Goal: Information Seeking & Learning: Learn about a topic

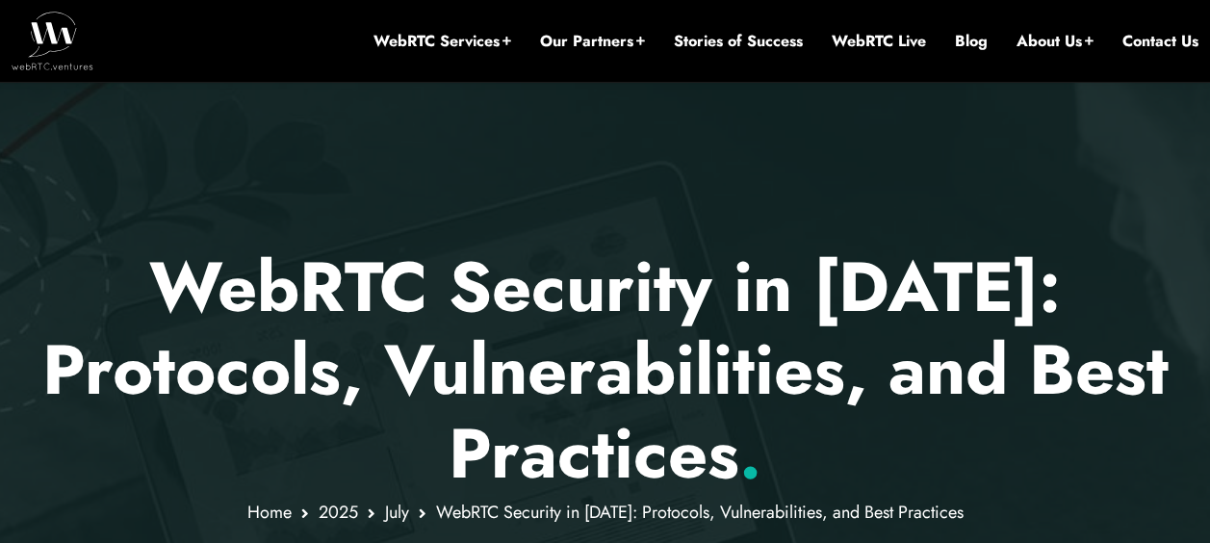
scroll to position [193, 0]
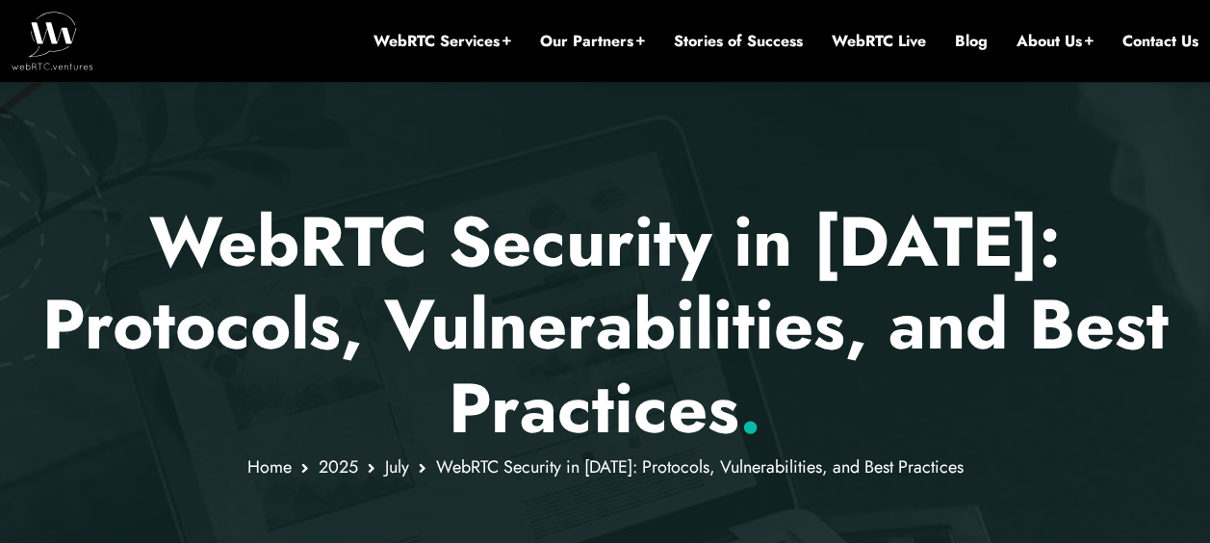
drag, startPoint x: 95, startPoint y: 200, endPoint x: 998, endPoint y: 453, distance: 938.0
click at [998, 453] on div "WebRTC Security in [DATE]: Protocols, Vulnerabilities, and Best Practices . Hom…" at bounding box center [605, 280] width 1210 height 714
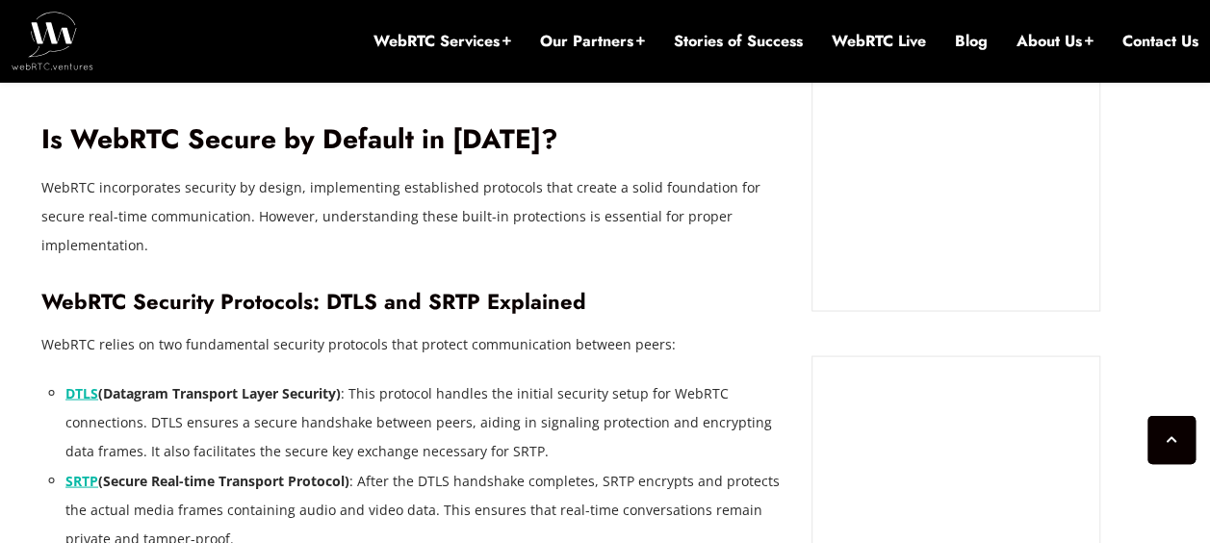
scroll to position [1733, 0]
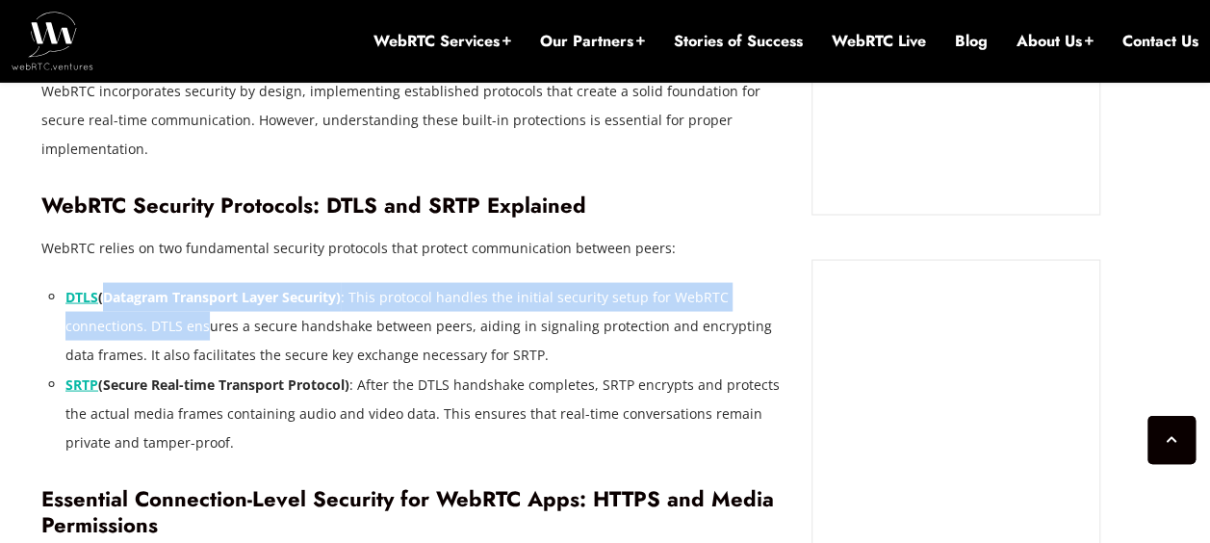
drag, startPoint x: 102, startPoint y: 279, endPoint x: 207, endPoint y: 285, distance: 105.1
click at [207, 285] on li "DTLS (Datagram Transport Layer Security) : This protocol handles the initial se…" at bounding box center [423, 325] width 717 height 87
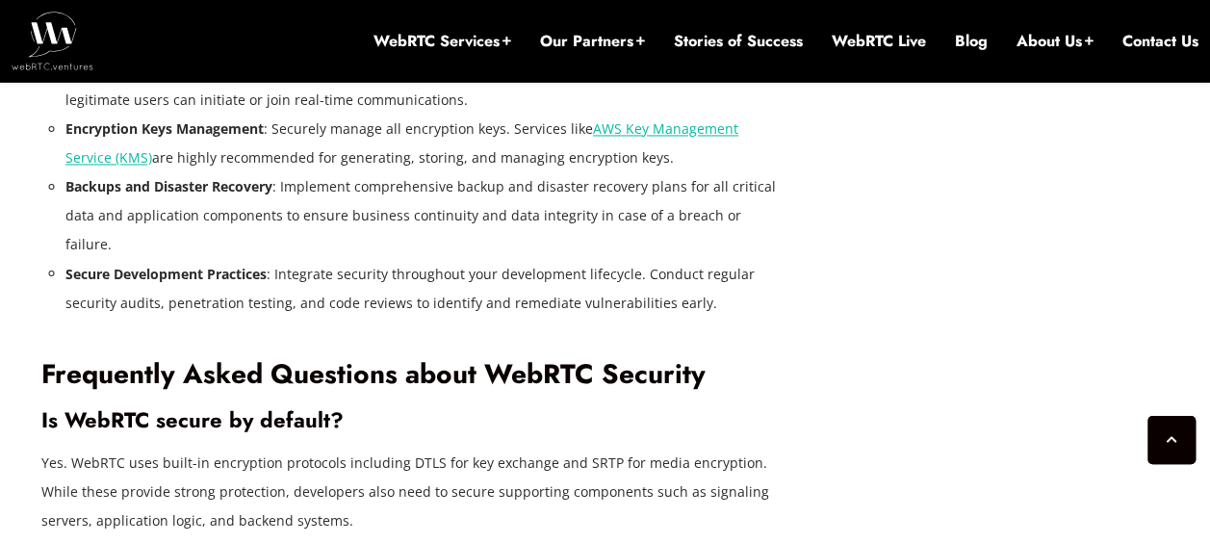
scroll to position [5199, 0]
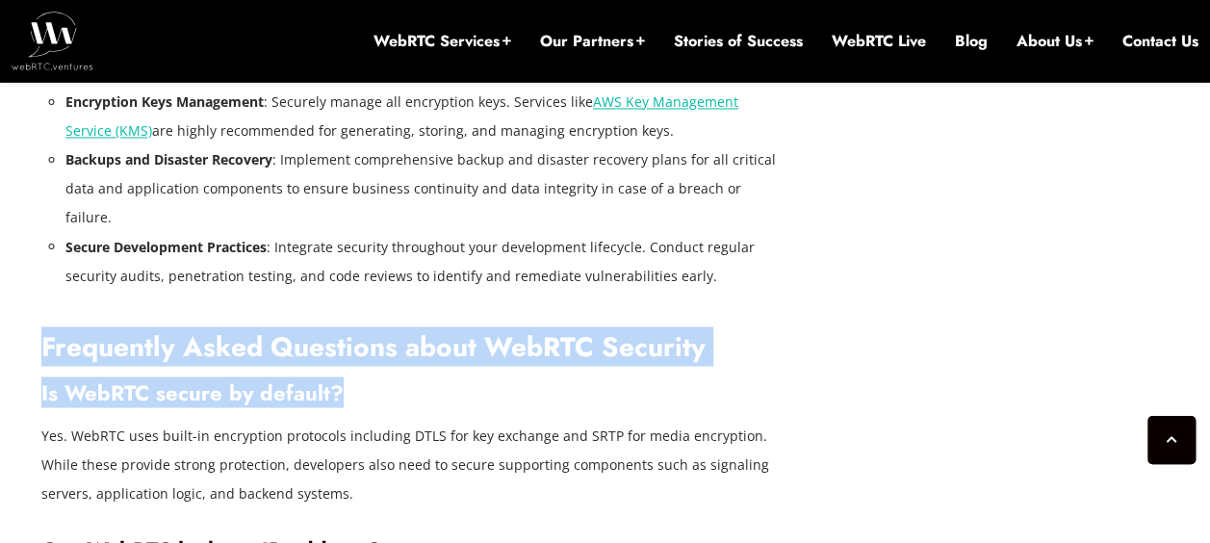
drag, startPoint x: 44, startPoint y: 169, endPoint x: 418, endPoint y: 229, distance: 378.3
click at [418, 379] on h3 "Is WebRTC secure by default?" at bounding box center [411, 392] width 741 height 26
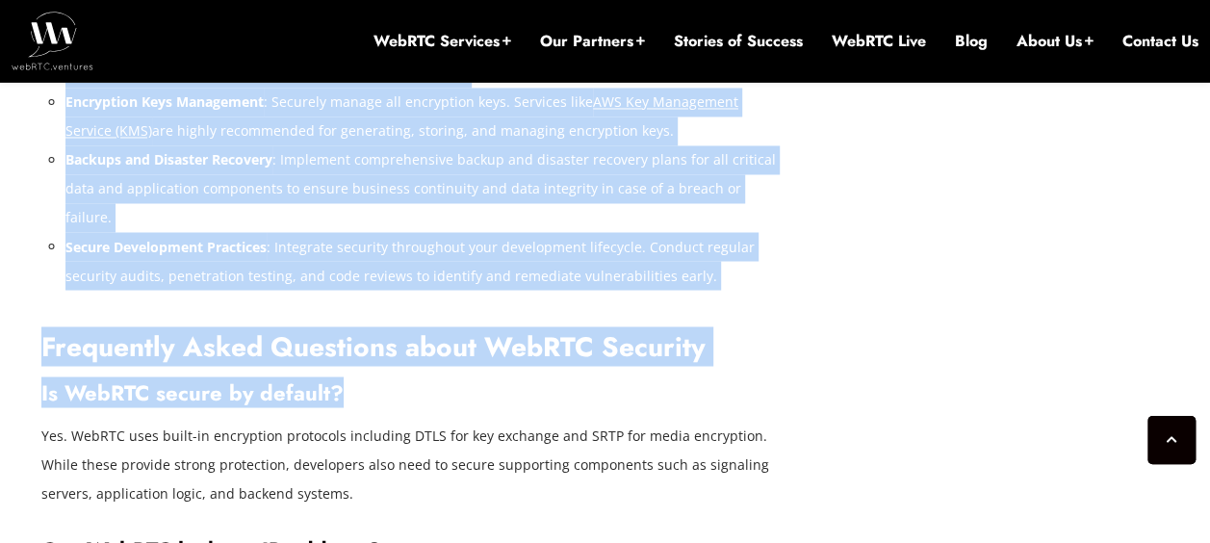
drag, startPoint x: 13, startPoint y: 207, endPoint x: 410, endPoint y: 220, distance: 396.9
click at [410, 379] on h3 "Is WebRTC secure by default?" at bounding box center [411, 392] width 741 height 26
drag, startPoint x: 410, startPoint y: 220, endPoint x: -4, endPoint y: 217, distance: 414.0
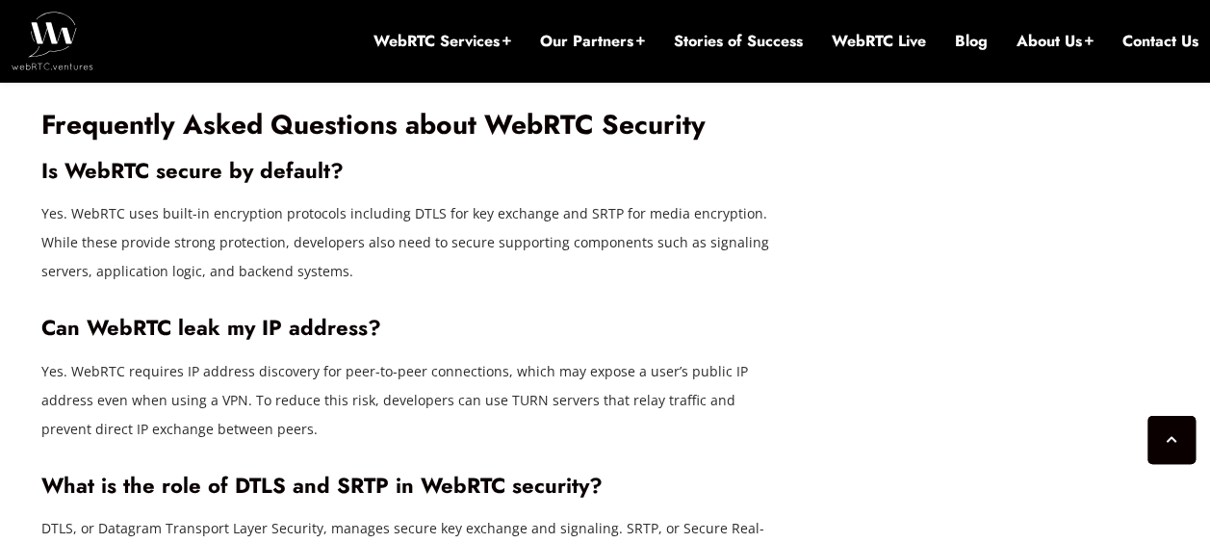
scroll to position [5392, 0]
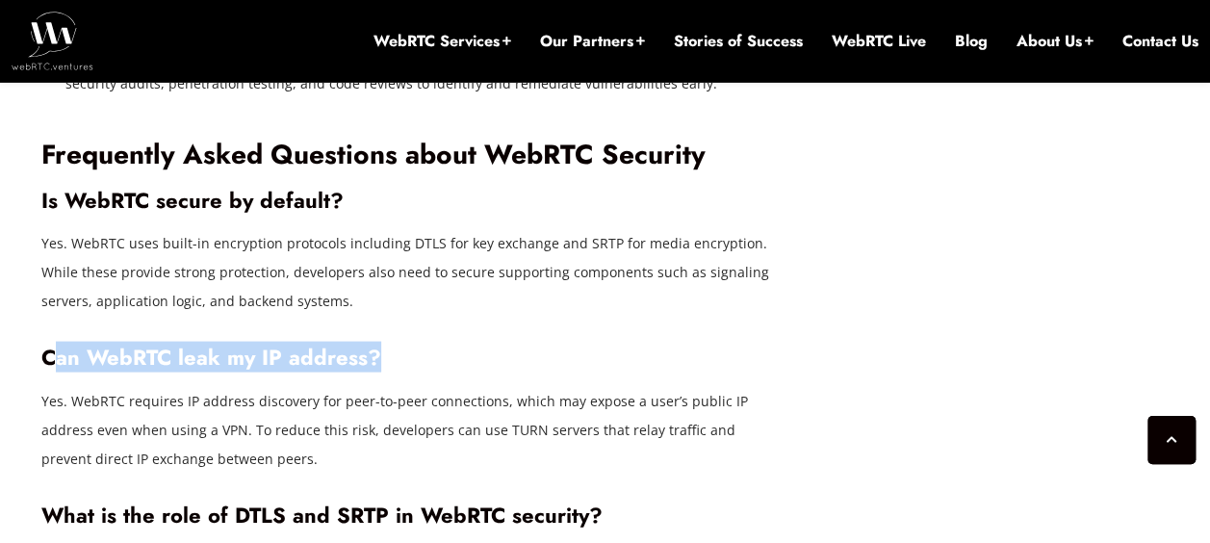
drag, startPoint x: 50, startPoint y: 187, endPoint x: 392, endPoint y: 176, distance: 342.0
click at [392, 344] on h3 "Can WebRTC leak my IP address?" at bounding box center [411, 357] width 741 height 26
drag, startPoint x: 389, startPoint y: 179, endPoint x: 41, endPoint y: 191, distance: 347.8
click at [41, 344] on h3 "Can WebRTC leak my IP address?" at bounding box center [411, 357] width 741 height 26
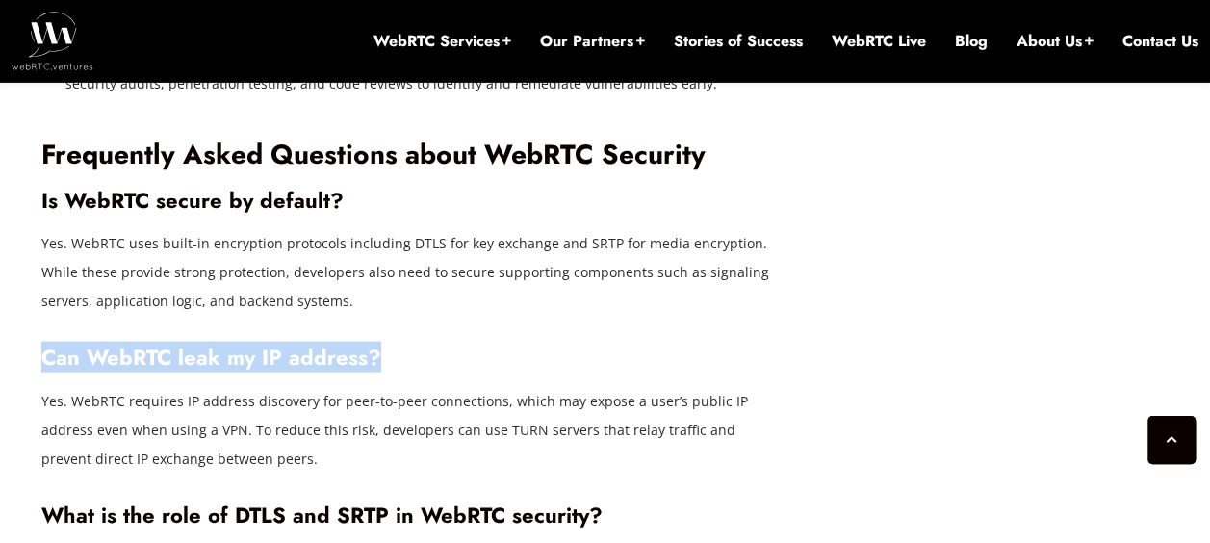
click at [41, 344] on h3 "Can WebRTC leak my IP address?" at bounding box center [411, 357] width 741 height 26
